Goal: Information Seeking & Learning: Learn about a topic

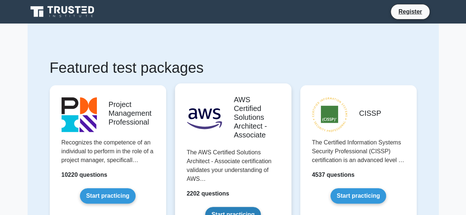
click at [253, 207] on link "Start practicing" at bounding box center [233, 214] width 56 height 15
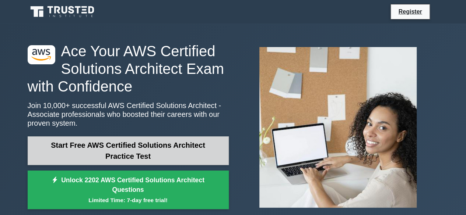
click at [194, 142] on link "Start Free AWS Certified Solutions Architect Practice Test" at bounding box center [128, 151] width 201 height 29
